Goal: Check status: Check status

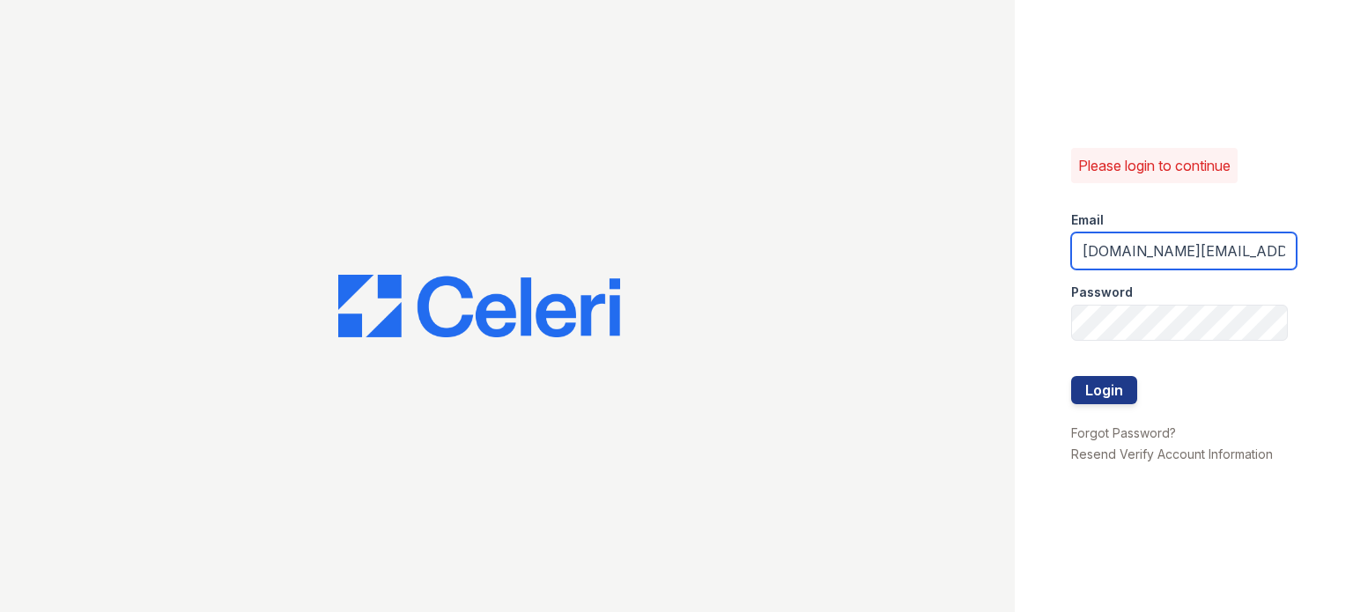
click at [1138, 240] on input "avalon.pm@cafmanagement.com" at bounding box center [1183, 250] width 225 height 37
type input "[DOMAIN_NAME][EMAIL_ADDRESS][DOMAIN_NAME]"
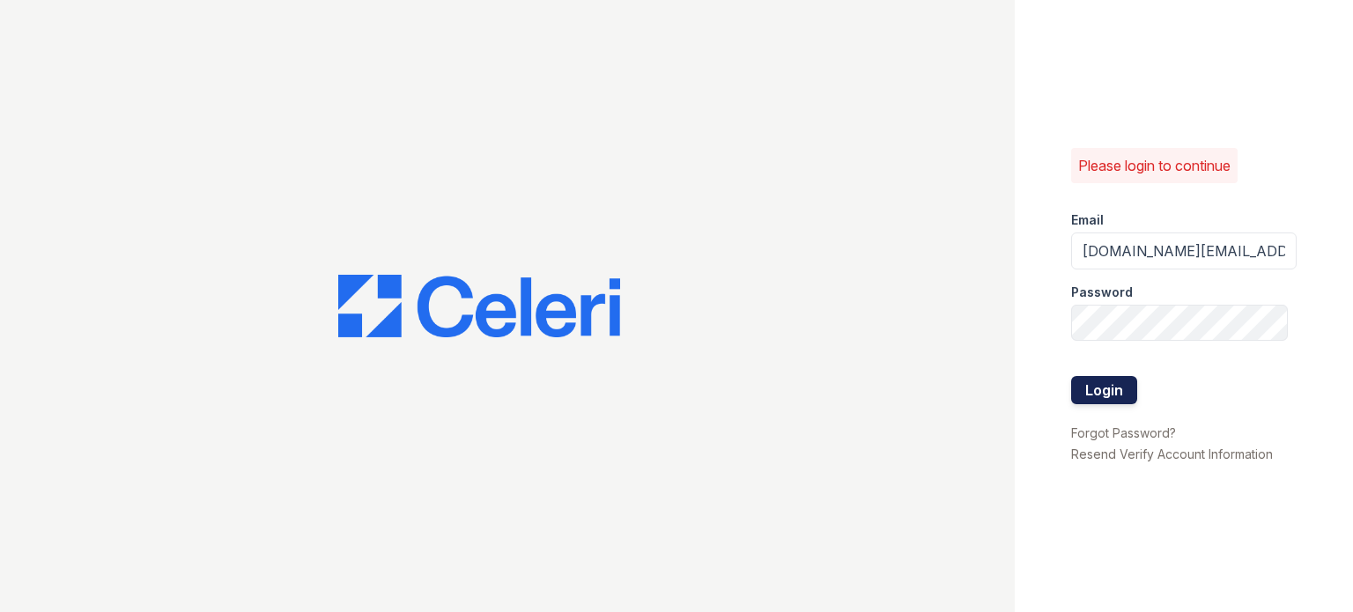
click at [1133, 387] on button "Login" at bounding box center [1104, 390] width 66 height 28
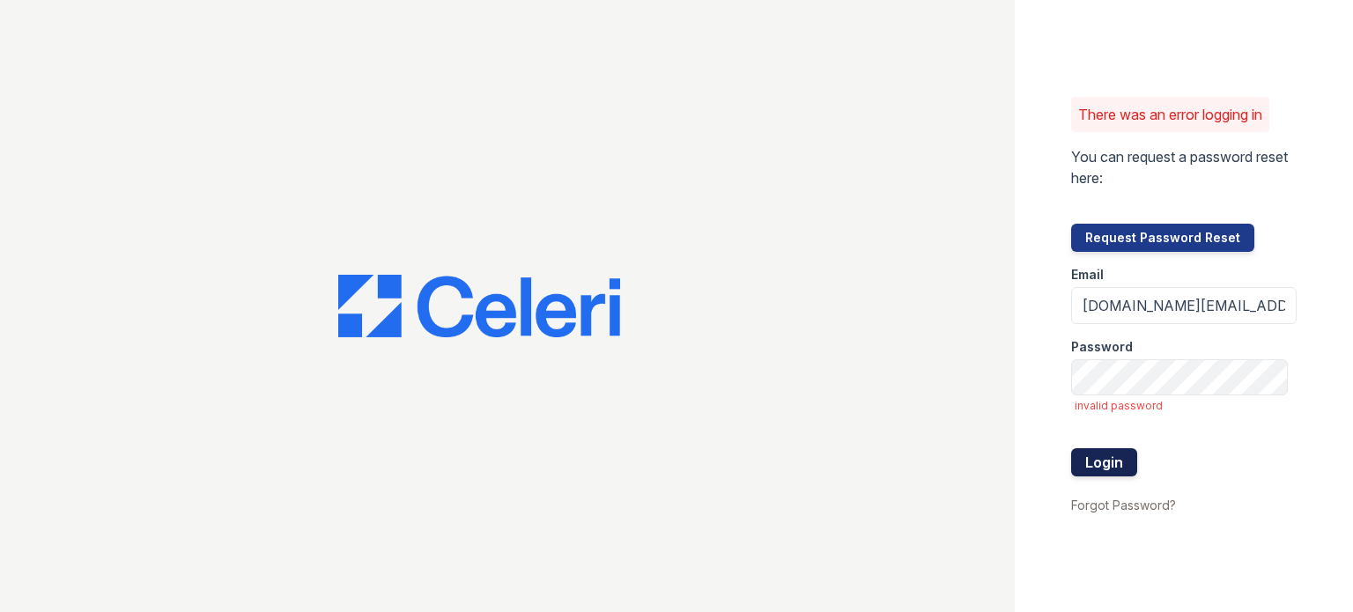
click at [1094, 461] on button "Login" at bounding box center [1104, 462] width 66 height 28
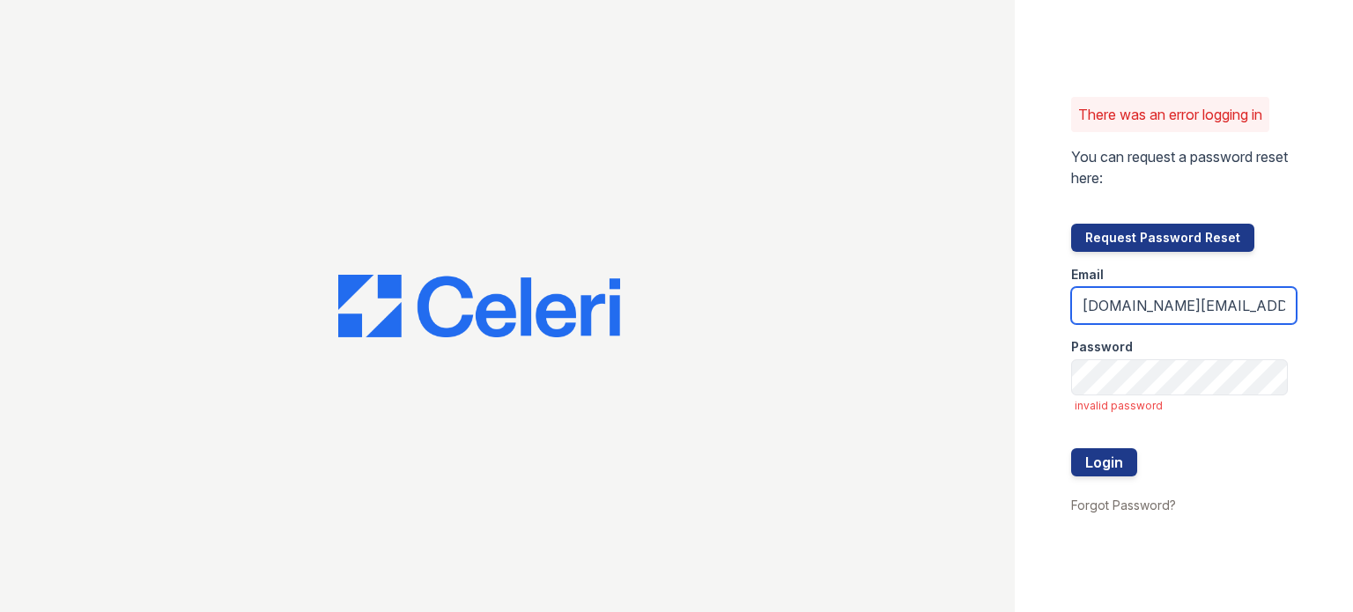
click at [1170, 310] on input "[DOMAIN_NAME][EMAIL_ADDRESS][DOMAIN_NAME]" at bounding box center [1183, 305] width 225 height 37
click at [1162, 302] on input "[DOMAIN_NAME][EMAIL_ADDRESS][DOMAIN_NAME]" at bounding box center [1183, 305] width 225 height 37
type input "[DOMAIN_NAME][EMAIL_ADDRESS][DOMAIN_NAME]"
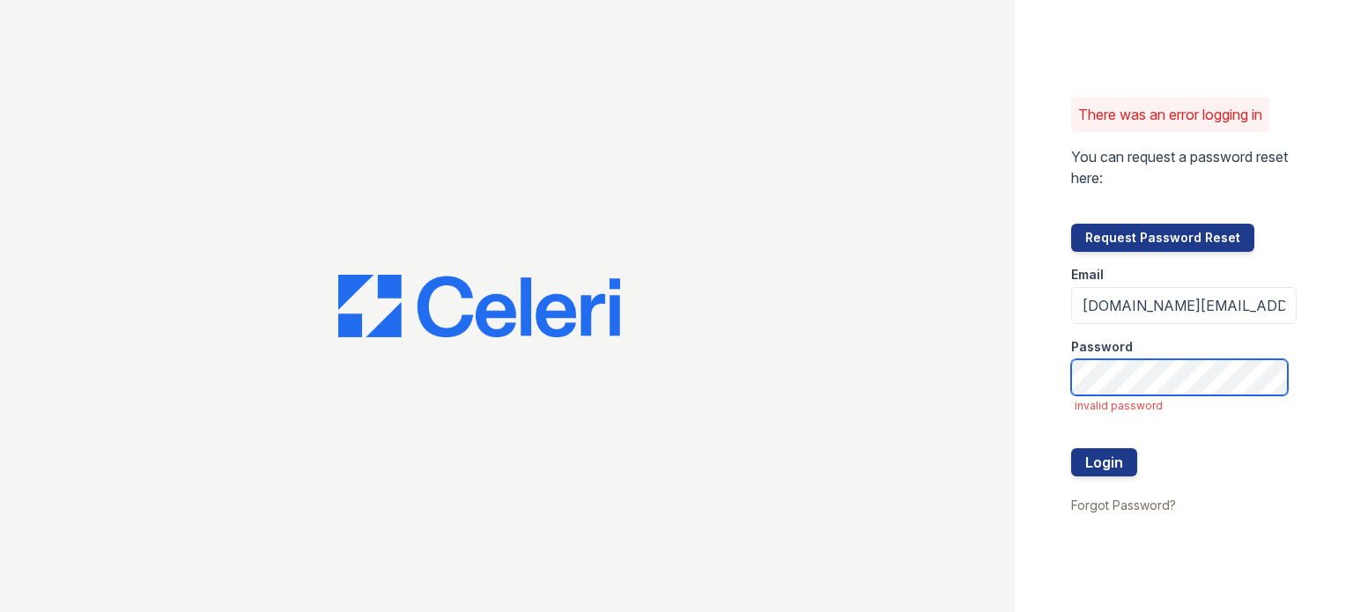
click at [842, 341] on div "There was an error logging in You can request a password reset here: Request Pa…" at bounding box center [676, 306] width 1353 height 612
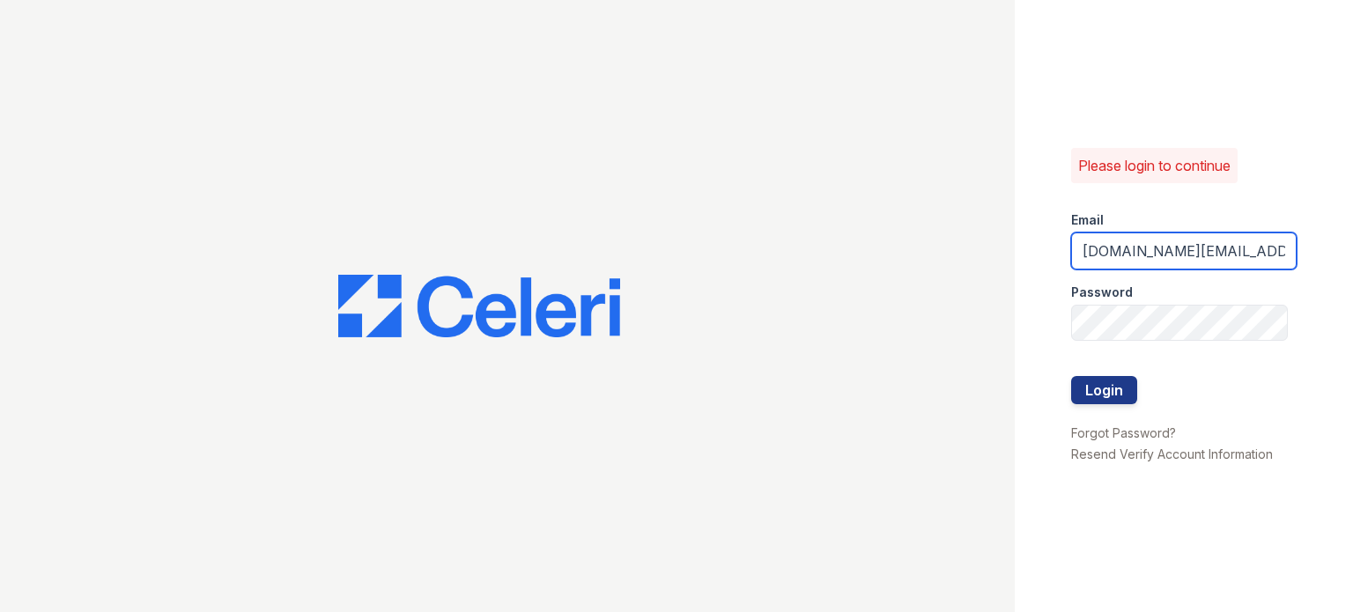
drag, startPoint x: 1148, startPoint y: 253, endPoint x: 993, endPoint y: 260, distance: 154.3
click at [993, 260] on div "Please login to continue Email avalon.pm@cafmanagement.com Password Login Forgo…" at bounding box center [676, 306] width 1353 height 612
type input "[DOMAIN_NAME][EMAIL_ADDRESS][DOMAIN_NAME]"
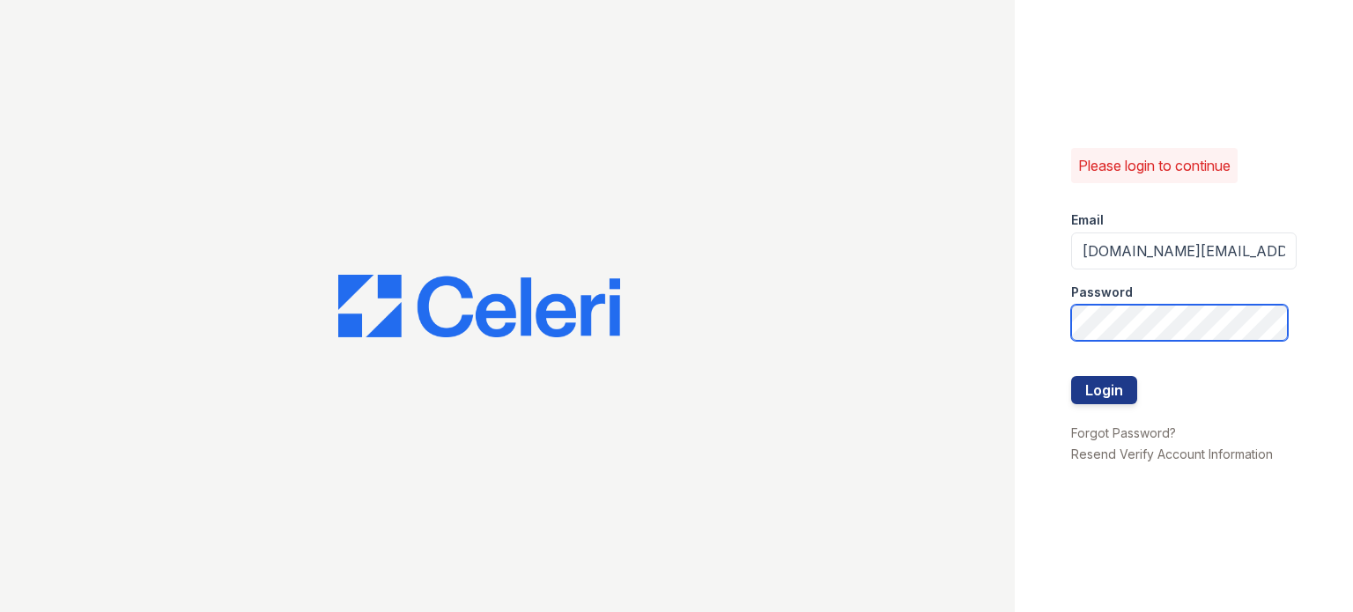
click at [985, 284] on div "Please login to continue Email thornbury.am@cafmanagement.com Password Login Fo…" at bounding box center [676, 306] width 1353 height 612
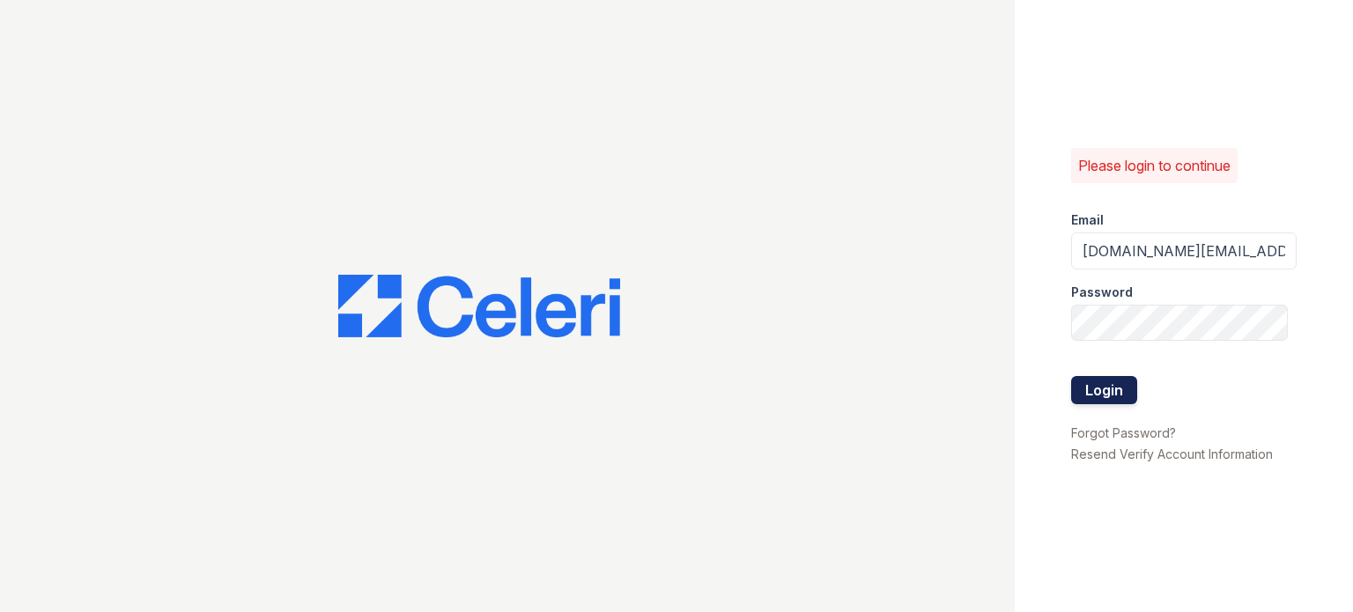
click at [1089, 392] on button "Login" at bounding box center [1104, 390] width 66 height 28
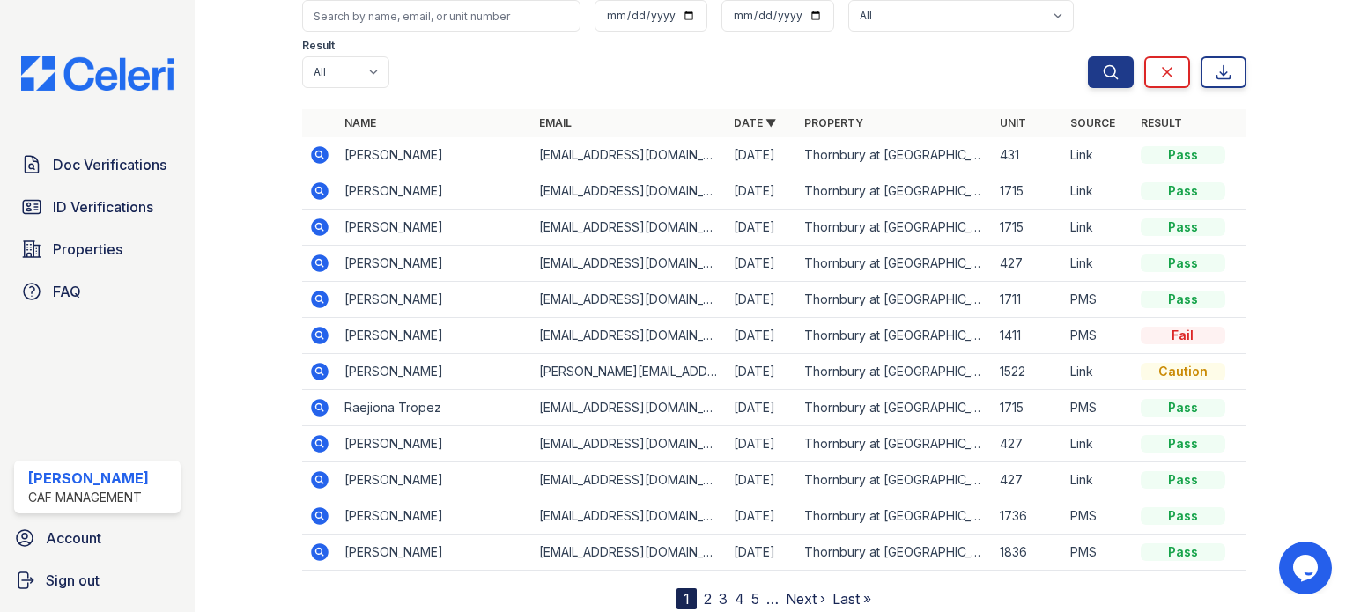
scroll to position [176, 0]
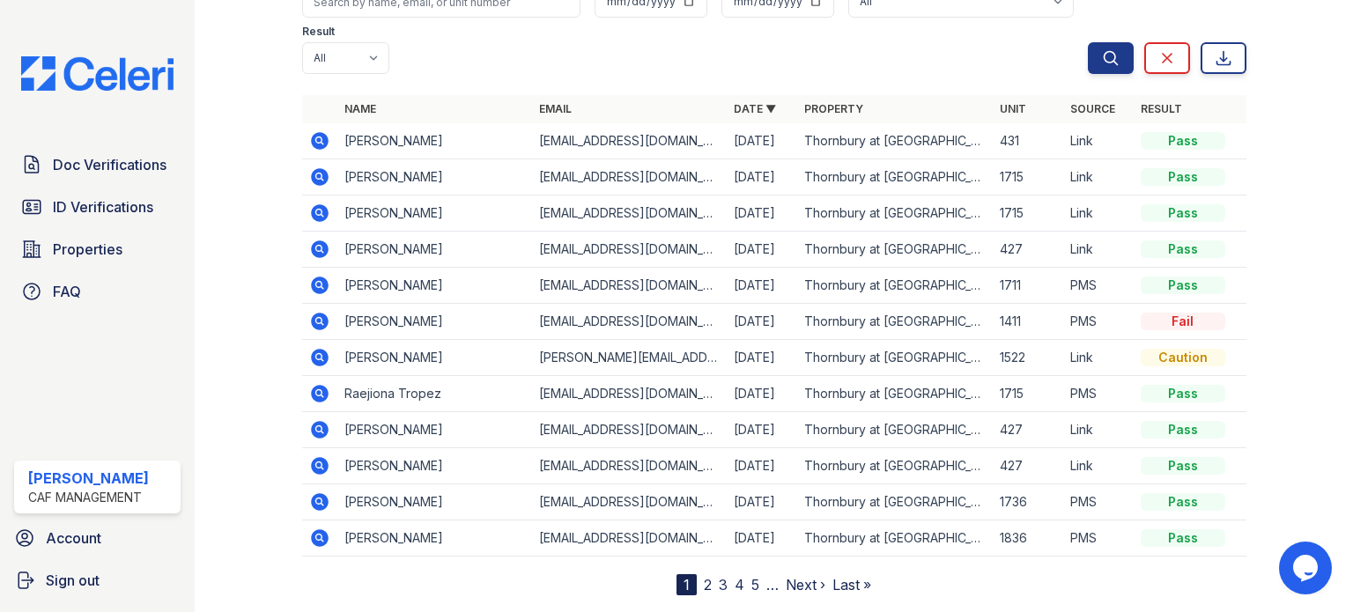
click at [321, 317] on icon at bounding box center [320, 322] width 18 height 18
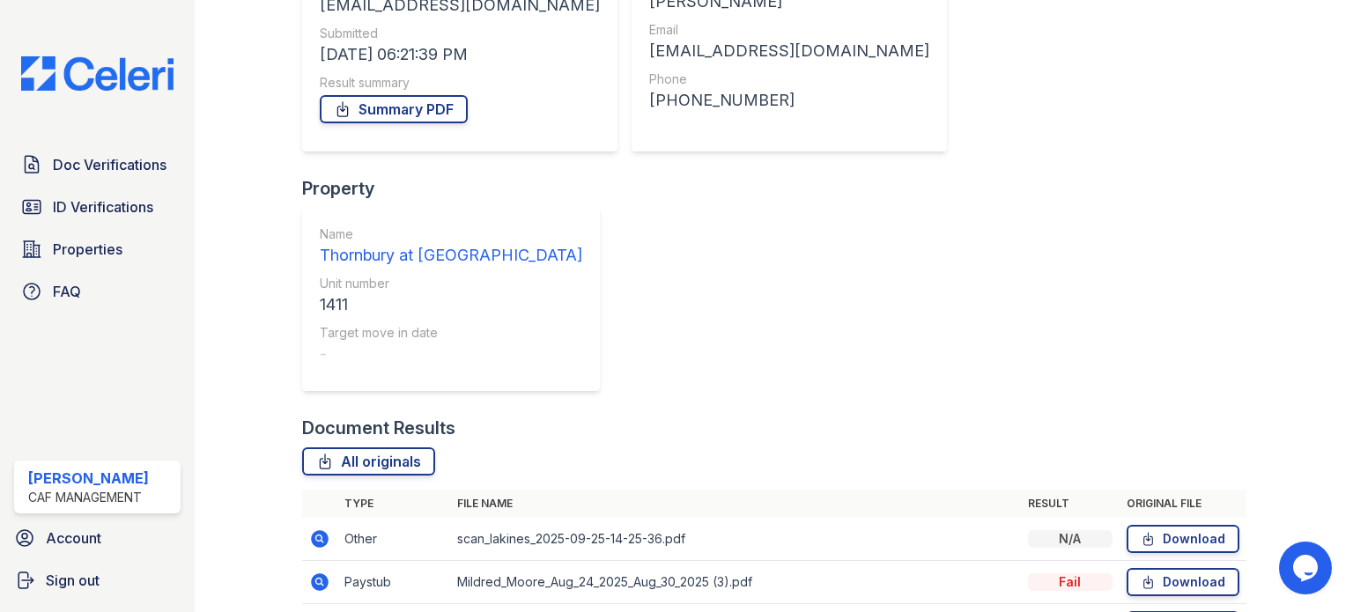
scroll to position [258, 0]
click at [418, 104] on link "Summary PDF" at bounding box center [394, 108] width 148 height 28
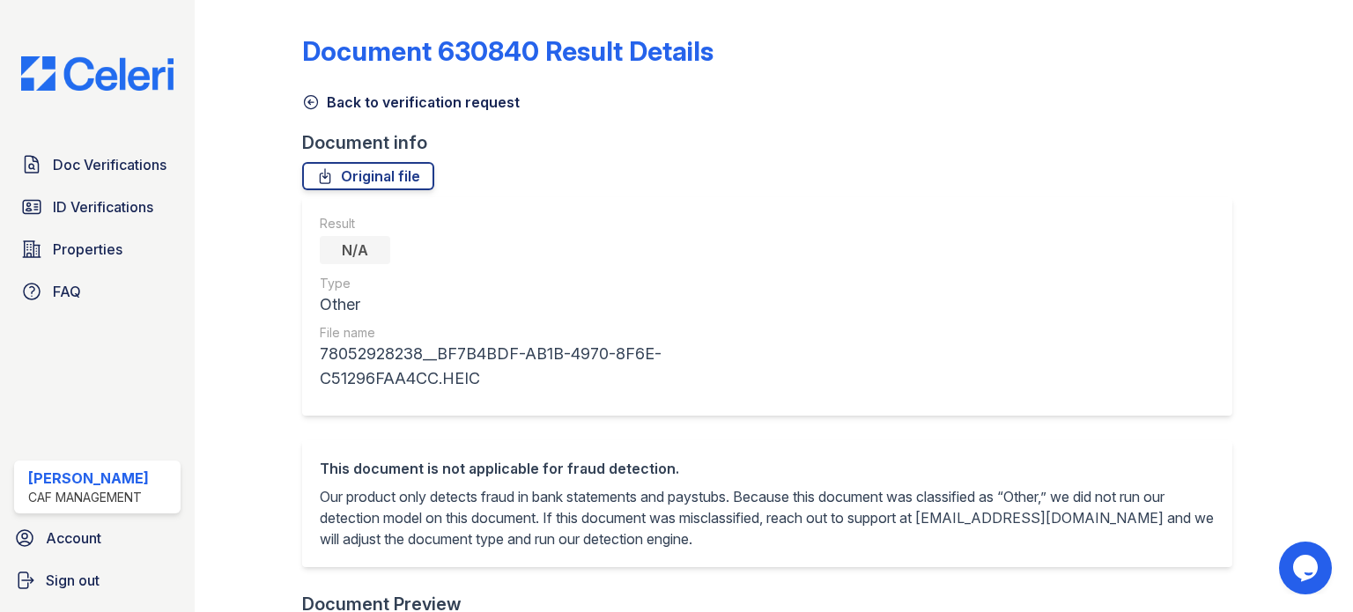
click at [314, 102] on icon at bounding box center [311, 102] width 18 height 18
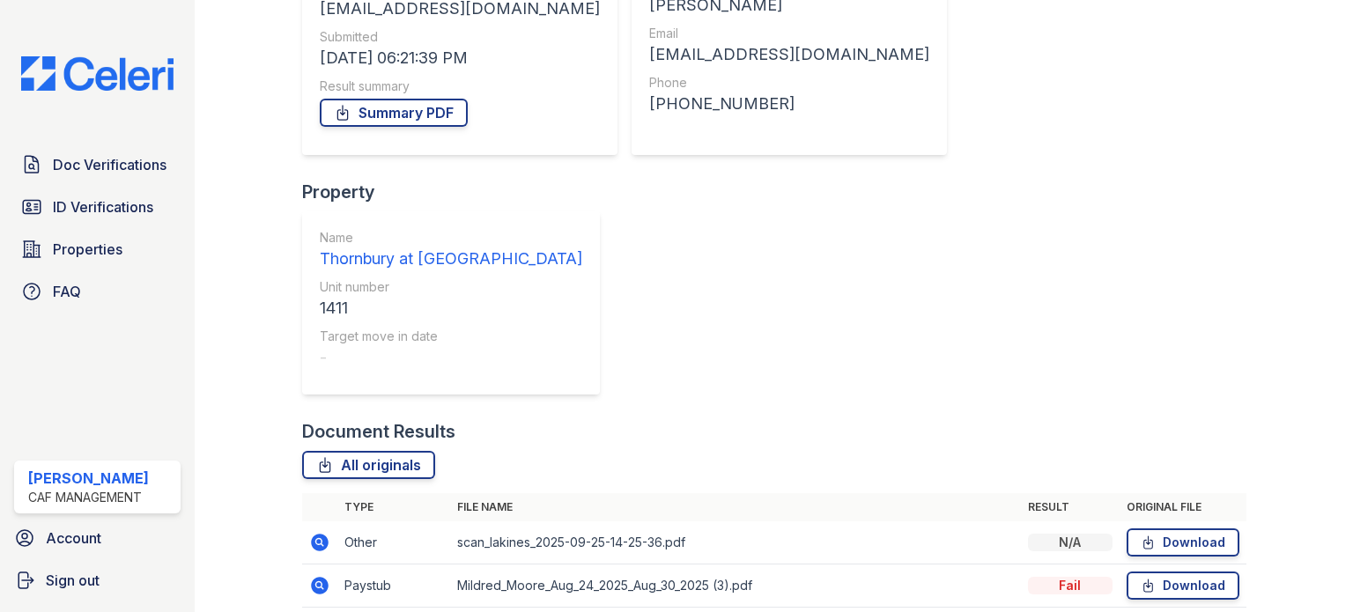
scroll to position [258, 0]
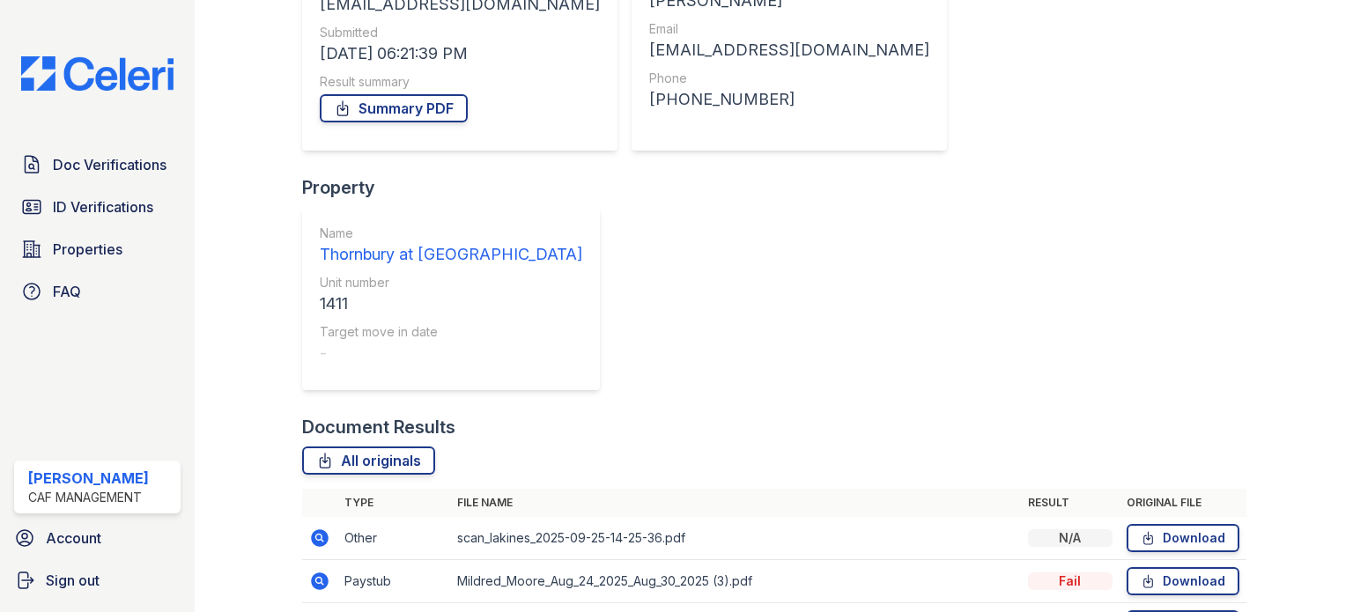
click at [322, 572] on icon at bounding box center [320, 581] width 18 height 18
